Goal: Task Accomplishment & Management: Complete application form

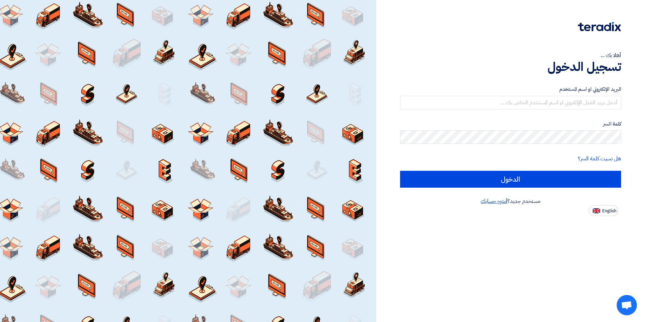
click at [504, 201] on link "أنشئ حسابك" at bounding box center [494, 201] width 27 height 8
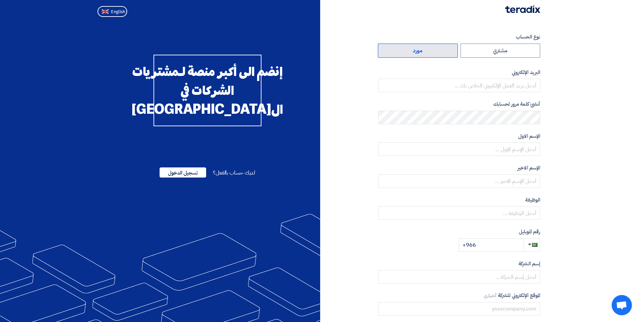
click at [425, 53] on label "مورد" at bounding box center [418, 51] width 80 height 14
click at [425, 53] on input "مورد" at bounding box center [417, 50] width 79 height 13
radio input "true"
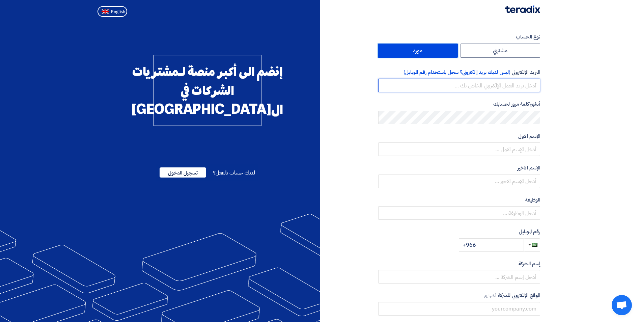
click at [510, 89] on input "email" at bounding box center [459, 85] width 162 height 13
type input "karim.ibrahim@dormakaba.com"
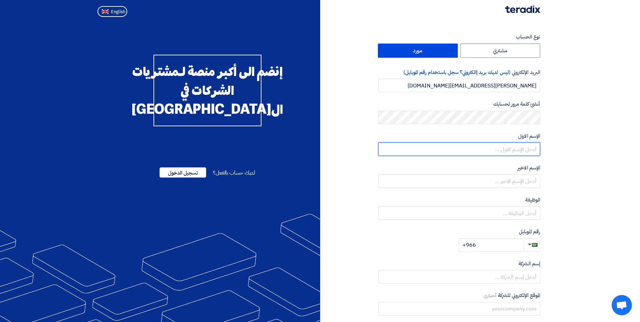
click at [505, 147] on input "text" at bounding box center [459, 148] width 162 height 13
type input "Karim Ibrahim"
type input "Yehia Ibrahim"
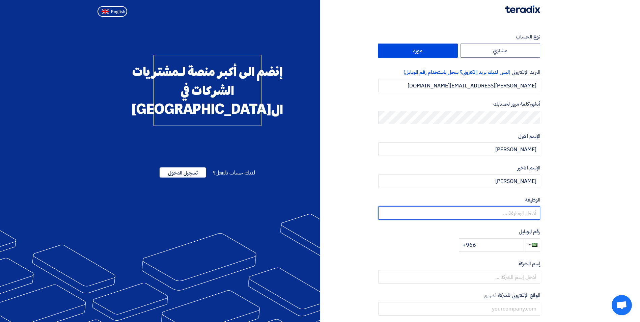
click at [511, 211] on input "text" at bounding box center [459, 212] width 162 height 13
type input "Sales"
click at [493, 249] on input "+966" at bounding box center [491, 244] width 65 height 13
type input "+966 547288740"
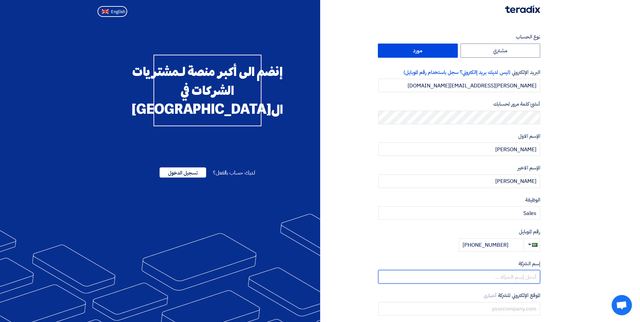
click at [506, 275] on input "text" at bounding box center [459, 276] width 162 height 13
type input "d"
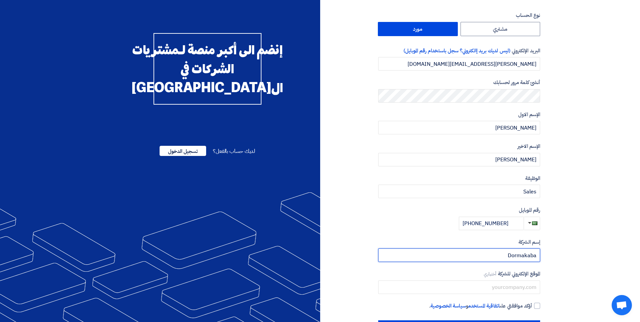
scroll to position [48, 0]
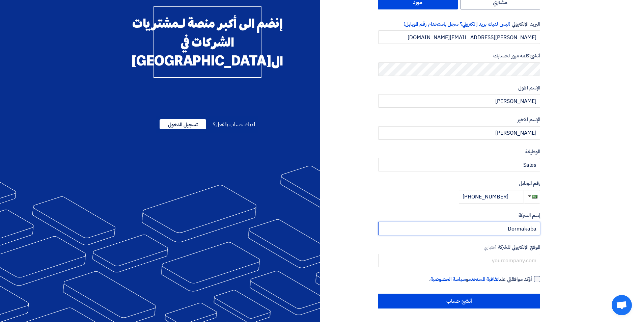
type input "Dormakaba"
click at [537, 278] on div at bounding box center [537, 279] width 6 height 6
click at [532, 278] on input "أؤكد موافقتي على اتفاقية المستخدم و سياسة الخصوصية ." at bounding box center [451, 281] width 162 height 13
checkbox input "true"
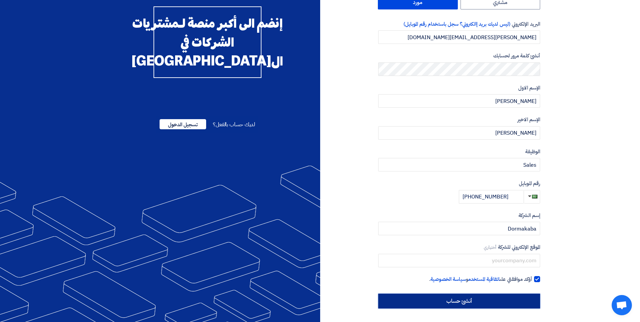
click at [486, 302] on input "أنشئ حساب" at bounding box center [459, 300] width 162 height 15
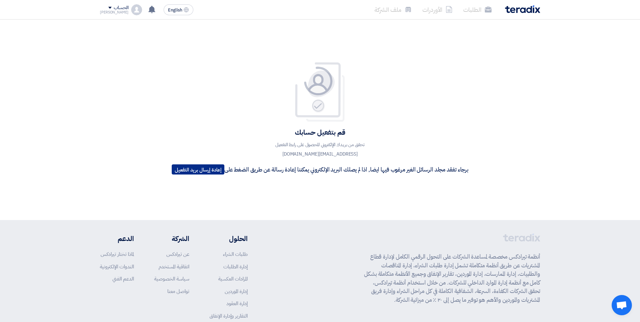
click at [201, 170] on button "إعادة إرسال بريد التفعيل" at bounding box center [198, 169] width 53 height 10
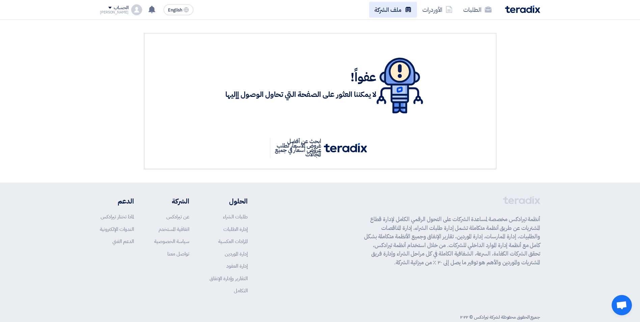
click at [396, 12] on link "ملف الشركة" at bounding box center [393, 10] width 48 height 16
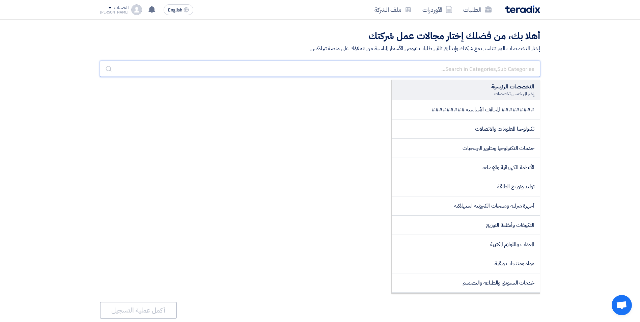
click at [451, 68] on input "text" at bounding box center [320, 69] width 440 height 16
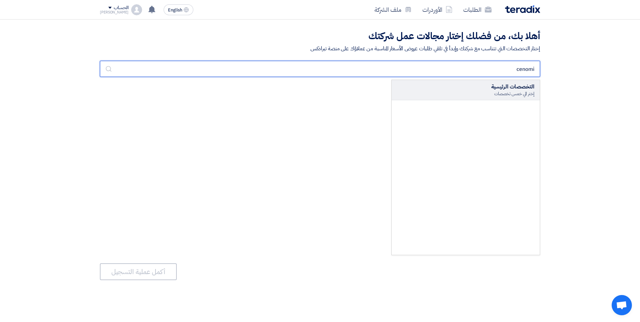
type input "cenomi"
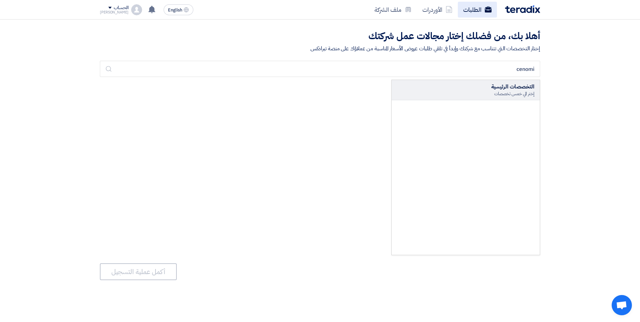
click at [477, 10] on link "الطلبات" at bounding box center [477, 10] width 39 height 16
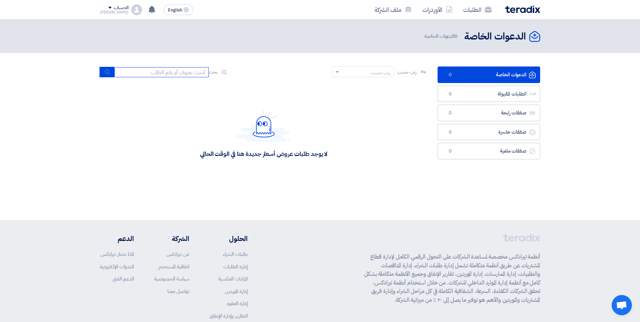
click at [183, 73] on input at bounding box center [161, 72] width 94 height 10
paste input "71205"
type input "71205"
